Goal: Information Seeking & Learning: Learn about a topic

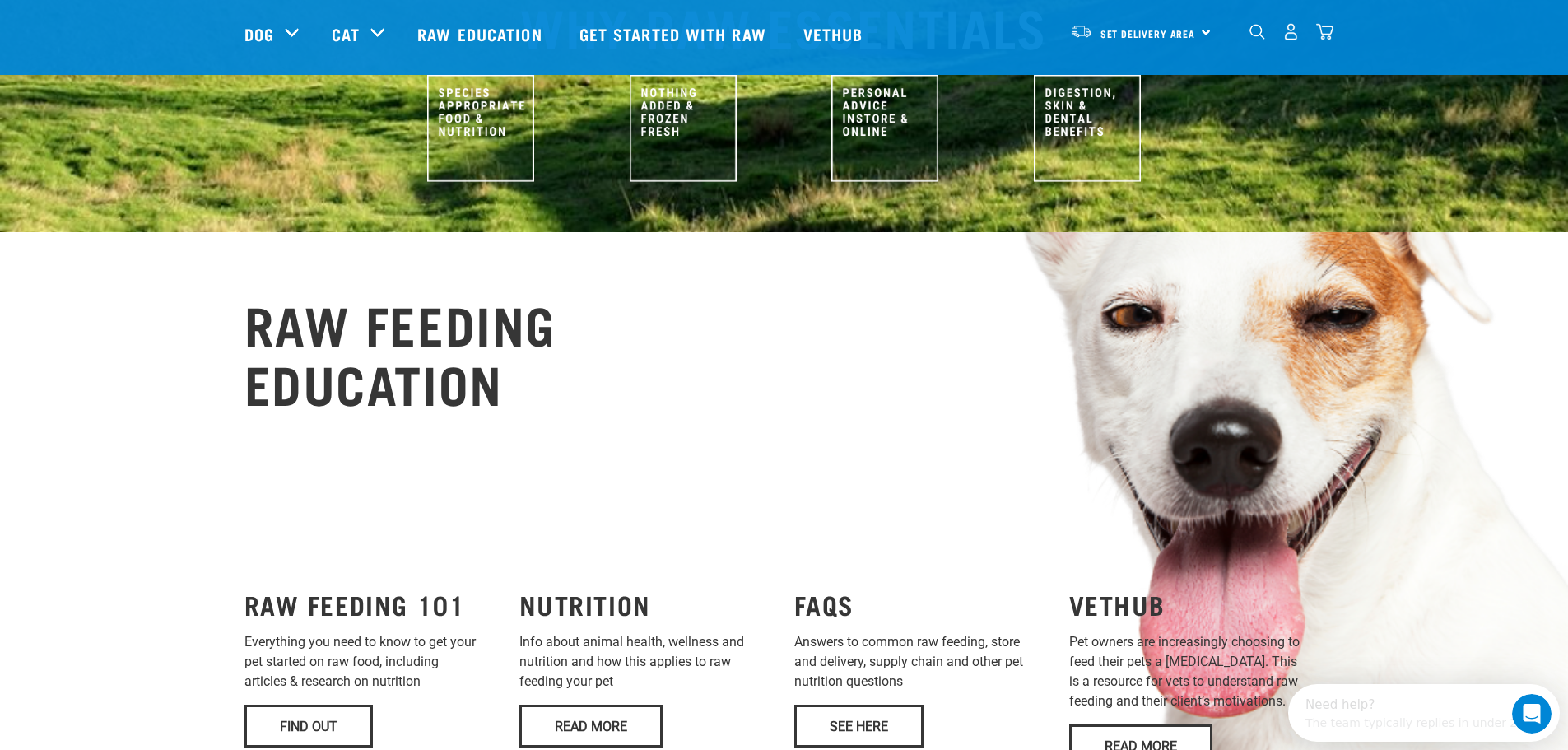
scroll to position [988, 0]
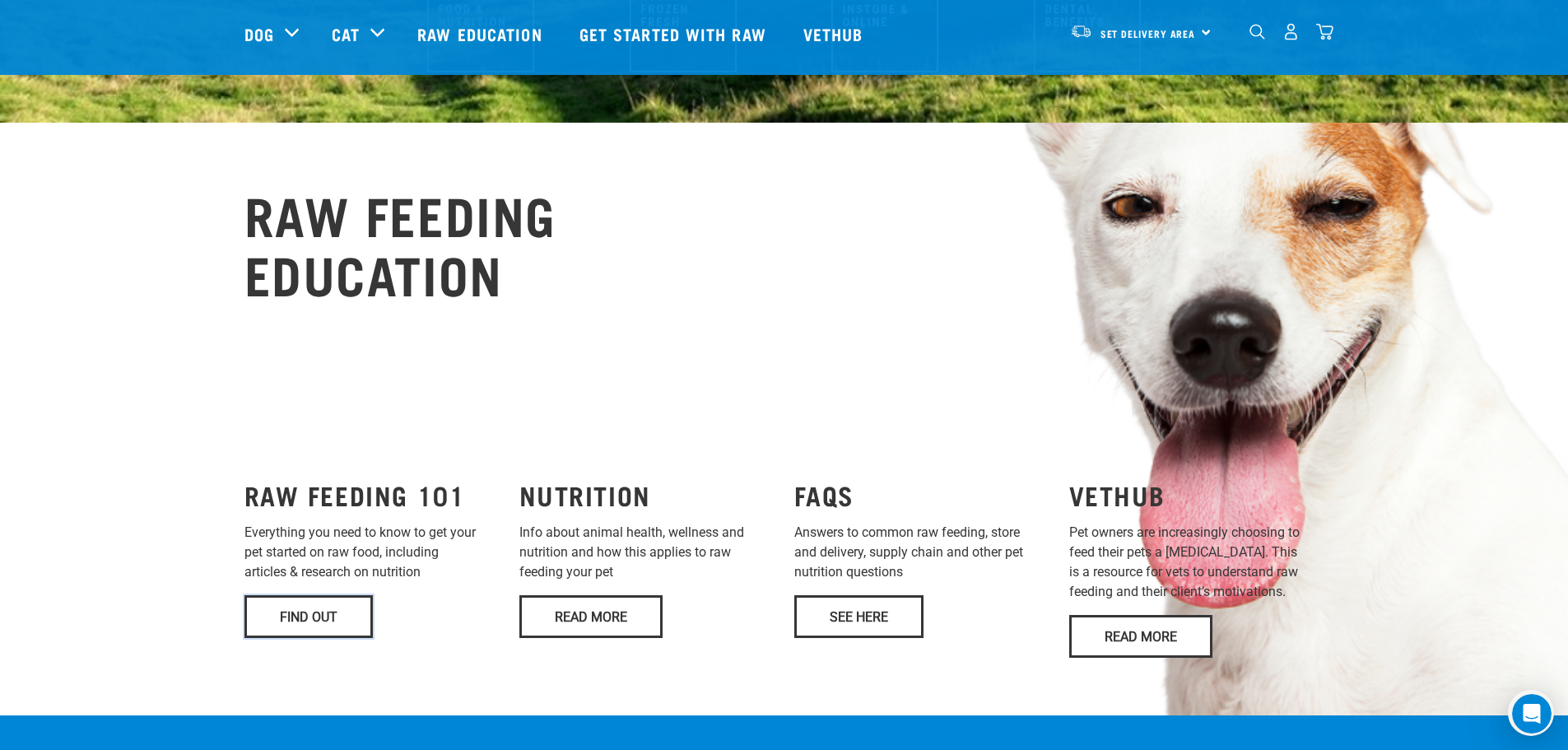
click at [276, 595] on link "Find Out" at bounding box center [308, 616] width 129 height 43
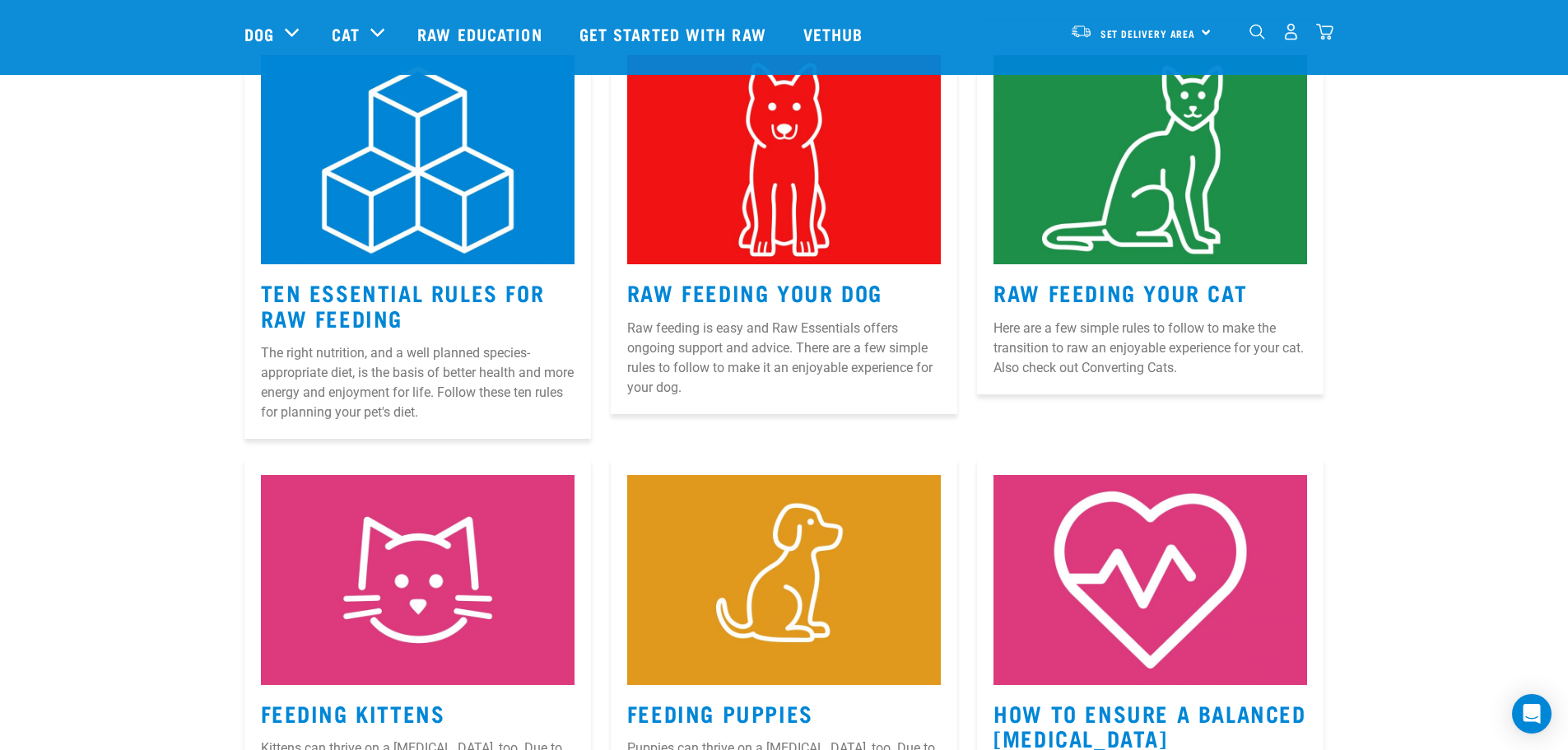
scroll to position [878, 0]
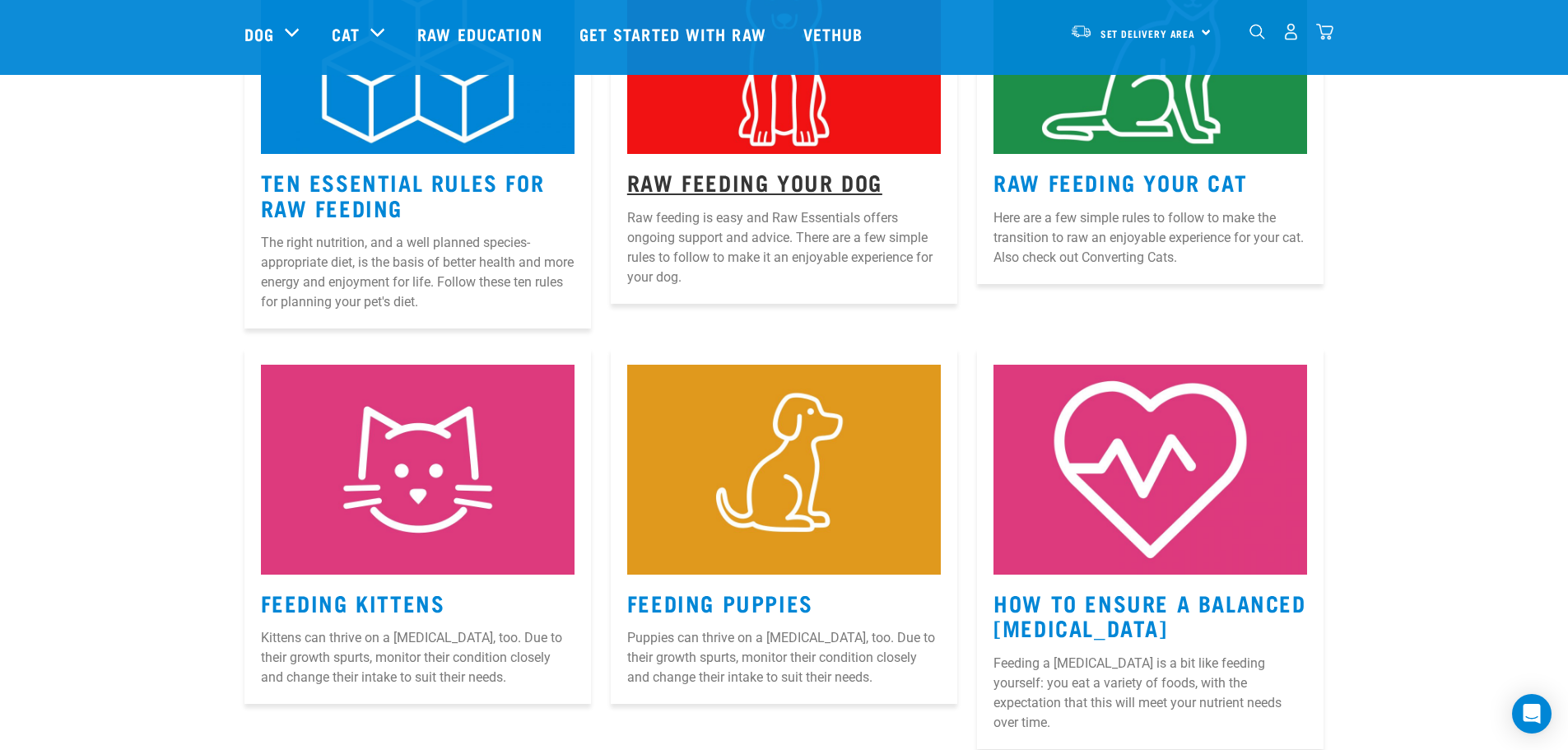
click at [790, 184] on link "Raw Feeding Your Dog" at bounding box center [755, 181] width 255 height 12
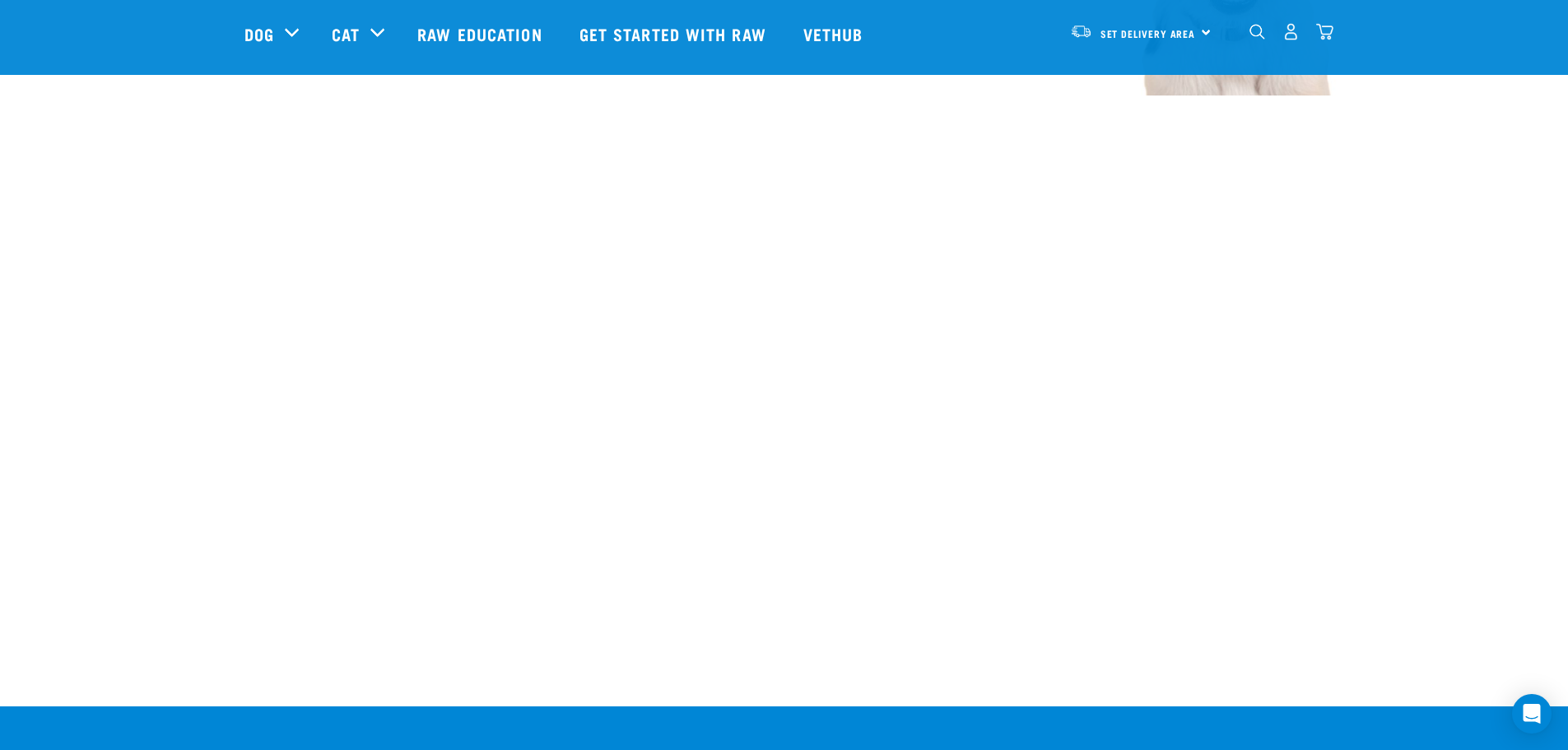
scroll to position [2414, 0]
